Goal: Obtain resource: Download file/media

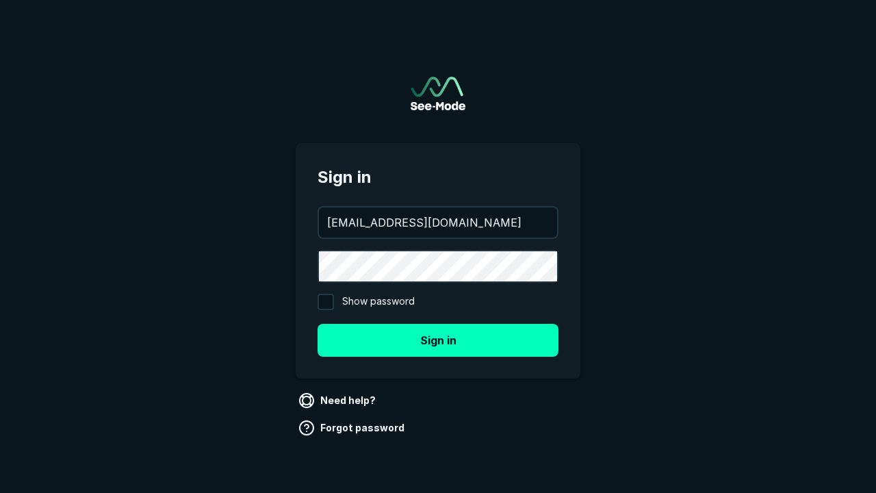
type input "aws+playwright@see-mode.com"
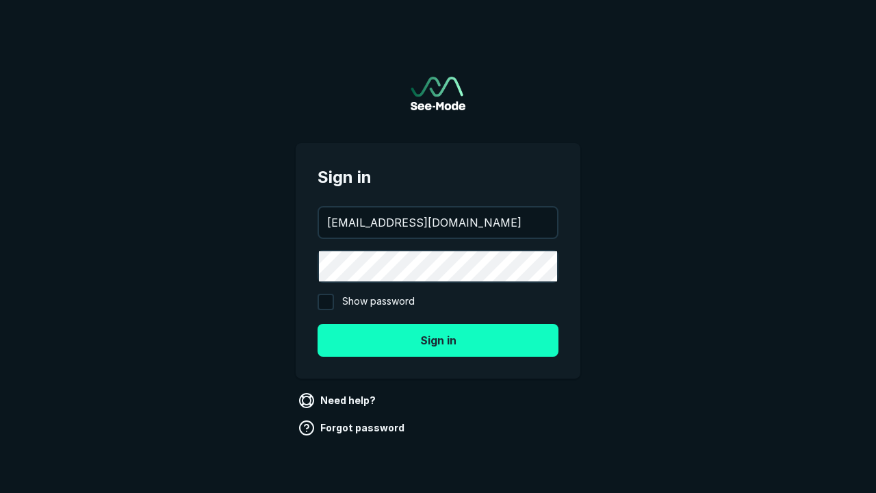
click at [438, 339] on button "Sign in" at bounding box center [437, 340] width 241 height 33
